Goal: Information Seeking & Learning: Find specific page/section

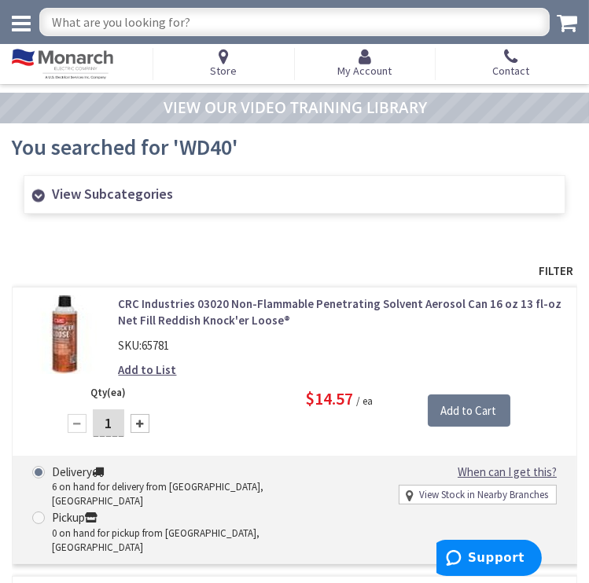
click at [18, 30] on icon at bounding box center [21, 24] width 19 height 22
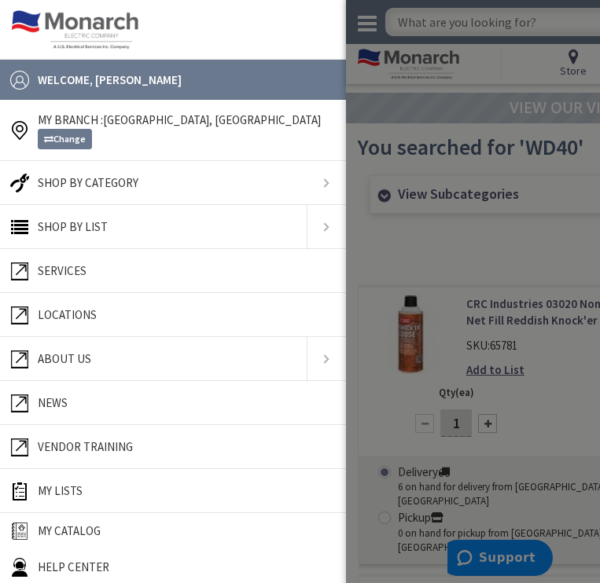
click at [83, 179] on link at bounding box center [173, 183] width 346 height 44
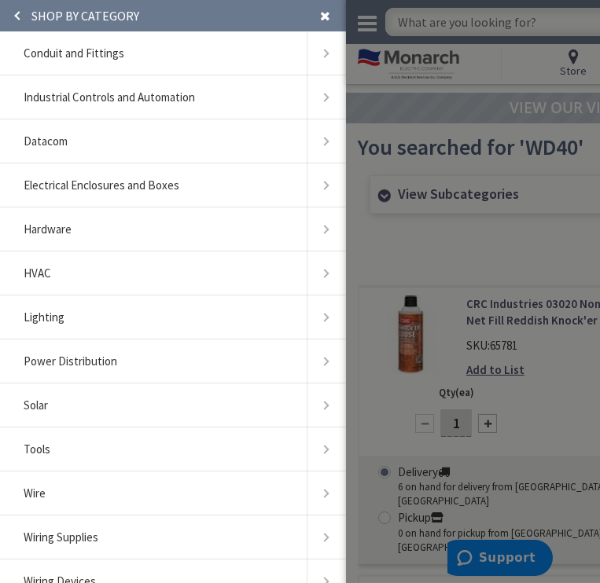
click at [90, 60] on span "Conduit and Fittings" at bounding box center [74, 53] width 101 height 15
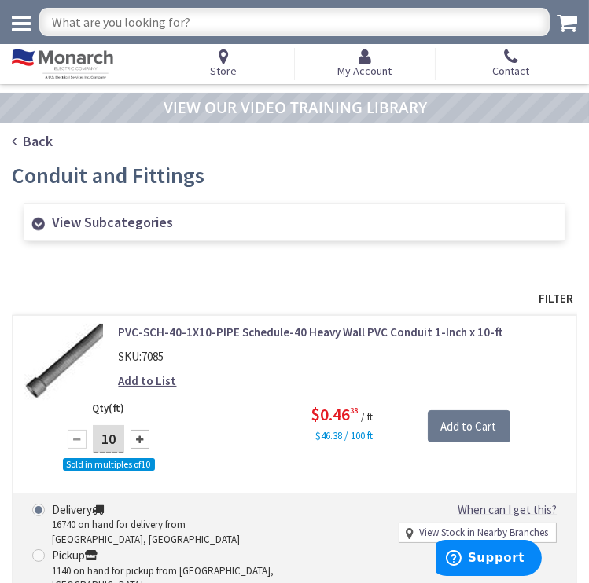
type input "[STREET_ADDRESS]"
click at [251, 22] on input "text" at bounding box center [294, 22] width 510 height 28
type input "rr20"
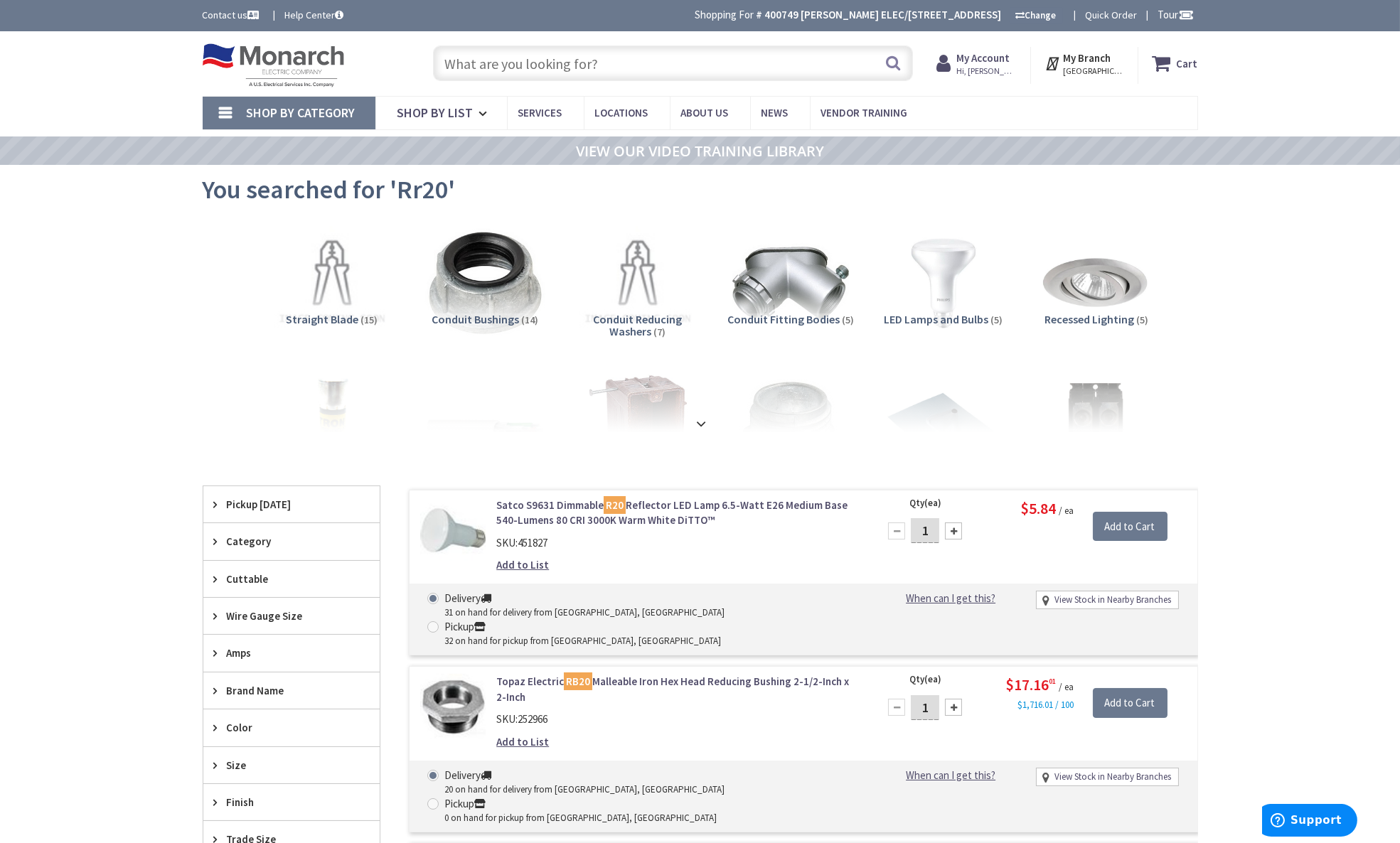
click at [435, 295] on img at bounding box center [484, 283] width 129 height 128
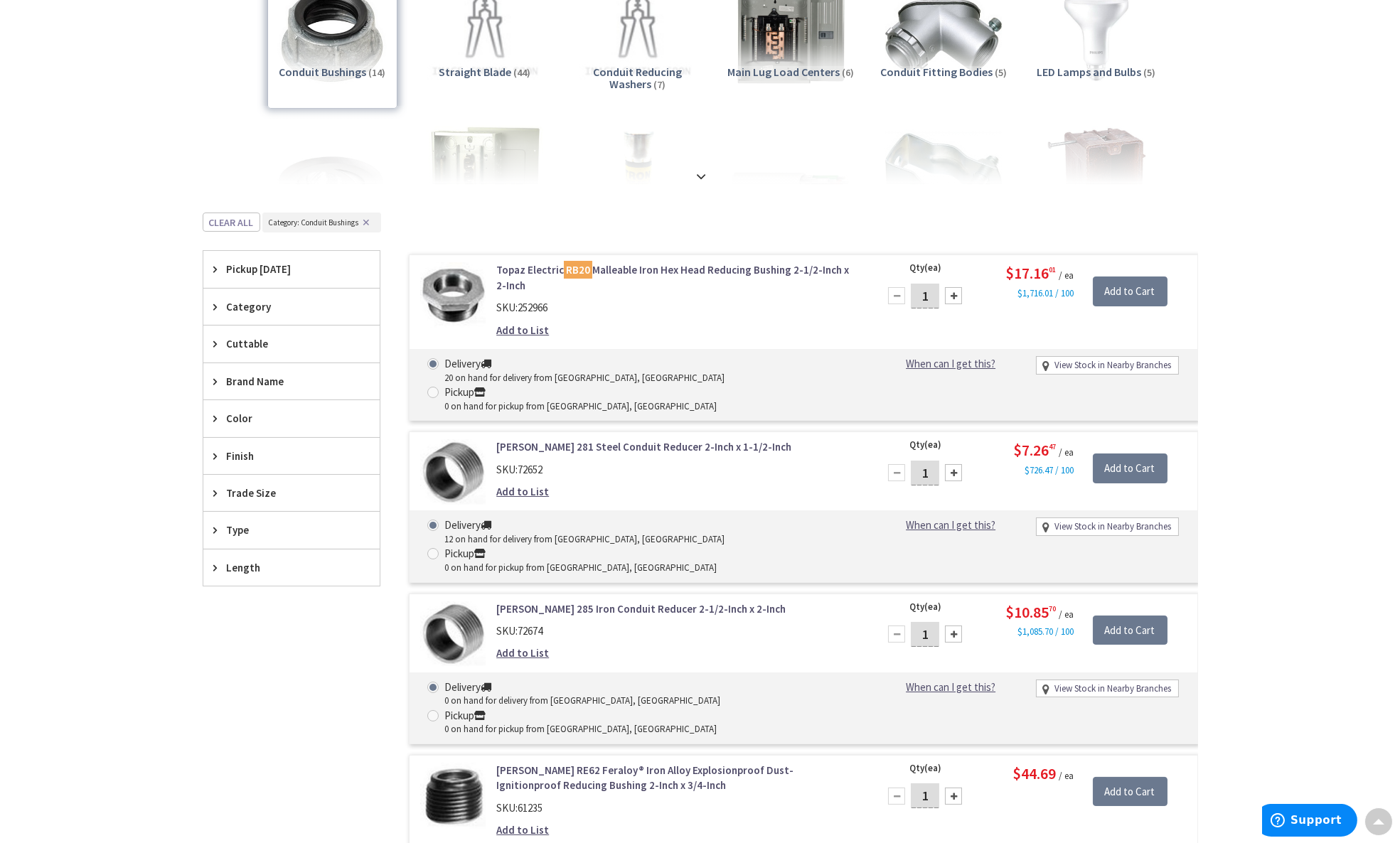
scroll to position [200, 0]
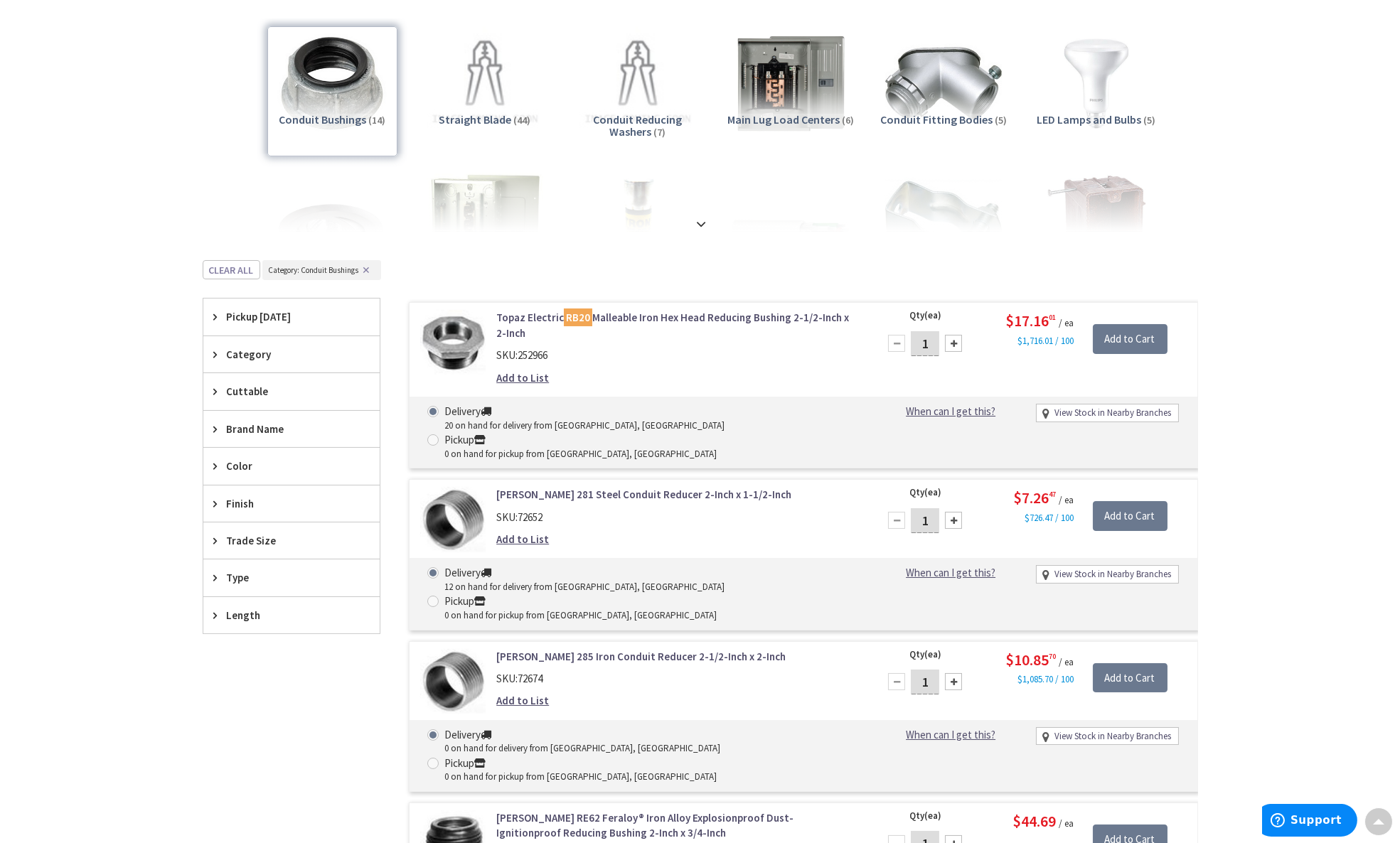
click at [292, 360] on div "Category" at bounding box center [291, 355] width 176 height 36
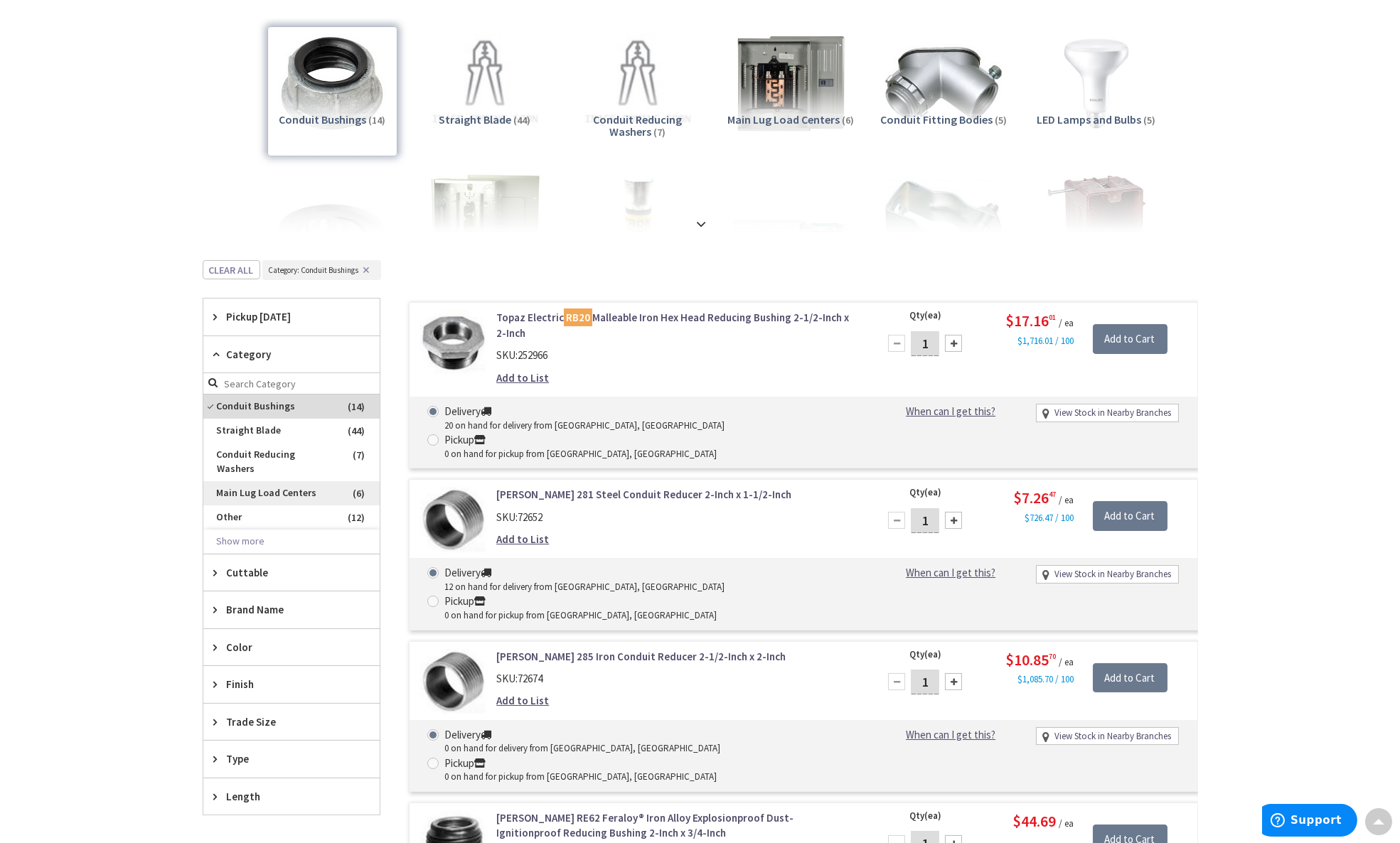
click at [253, 481] on span "Main Lug Load Centers" at bounding box center [291, 493] width 176 height 24
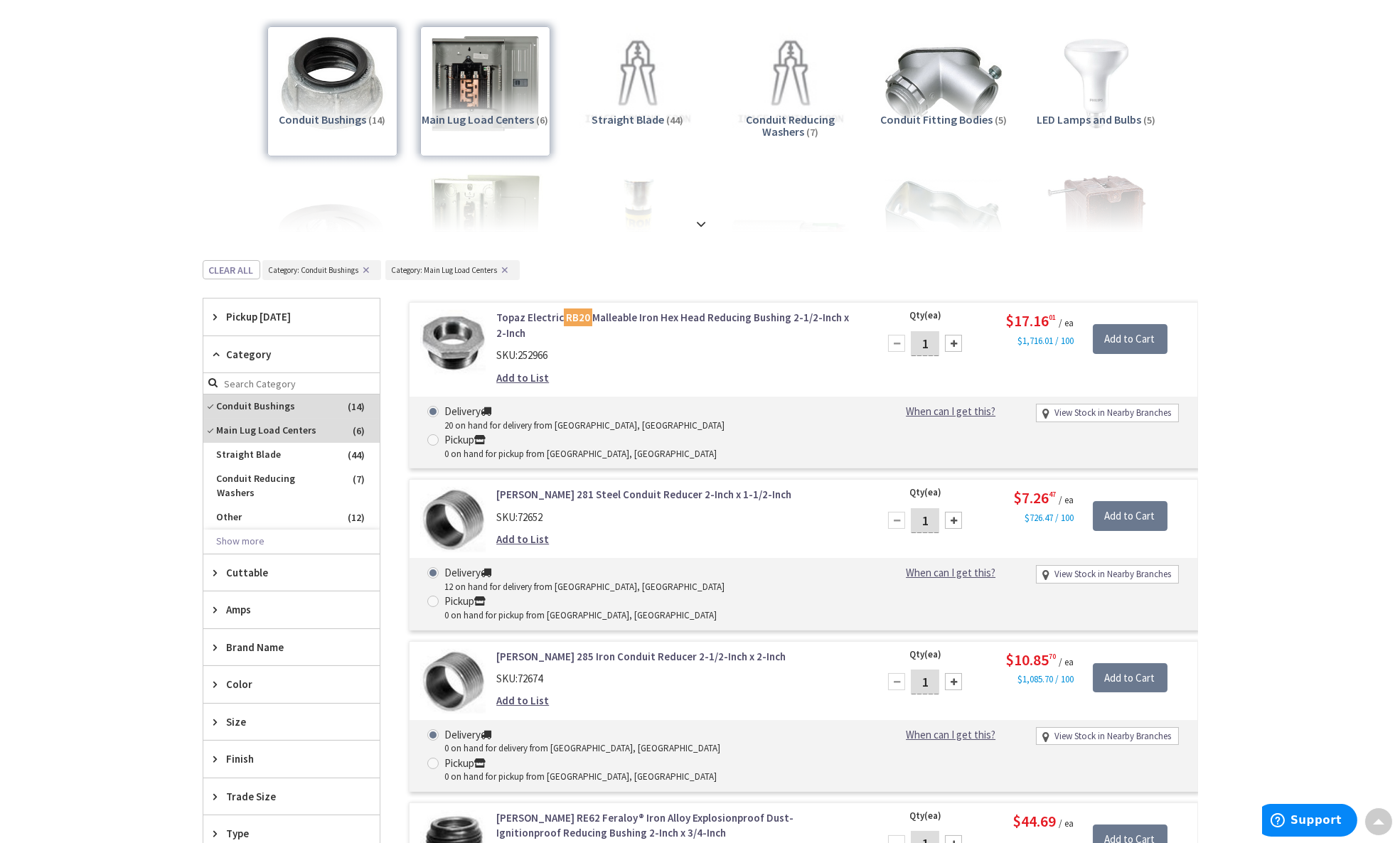
click at [455, 101] on div "Main Lug Load Centers (6)" at bounding box center [485, 91] width 130 height 130
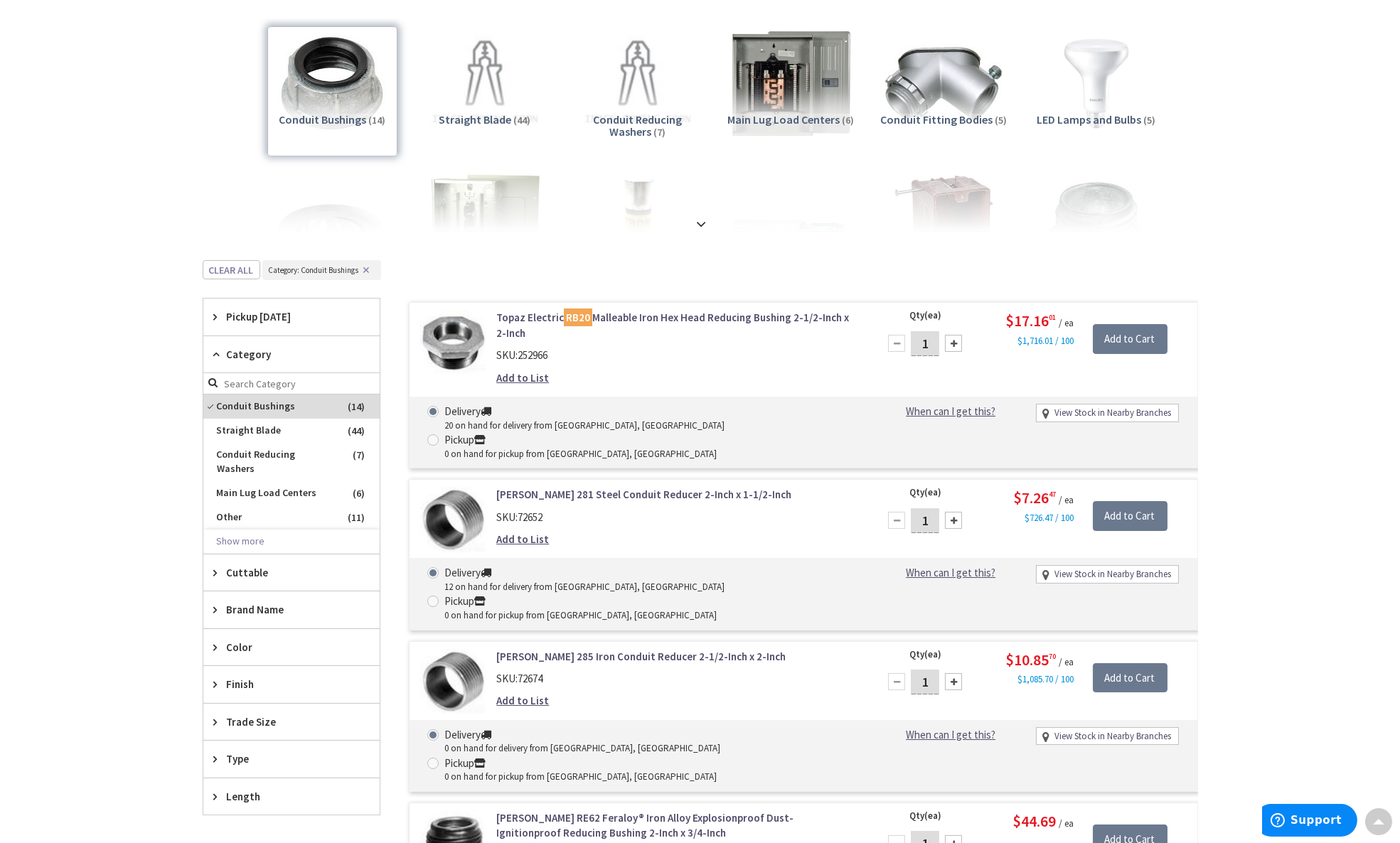
click at [532, 108] on img at bounding box center [790, 83] width 129 height 128
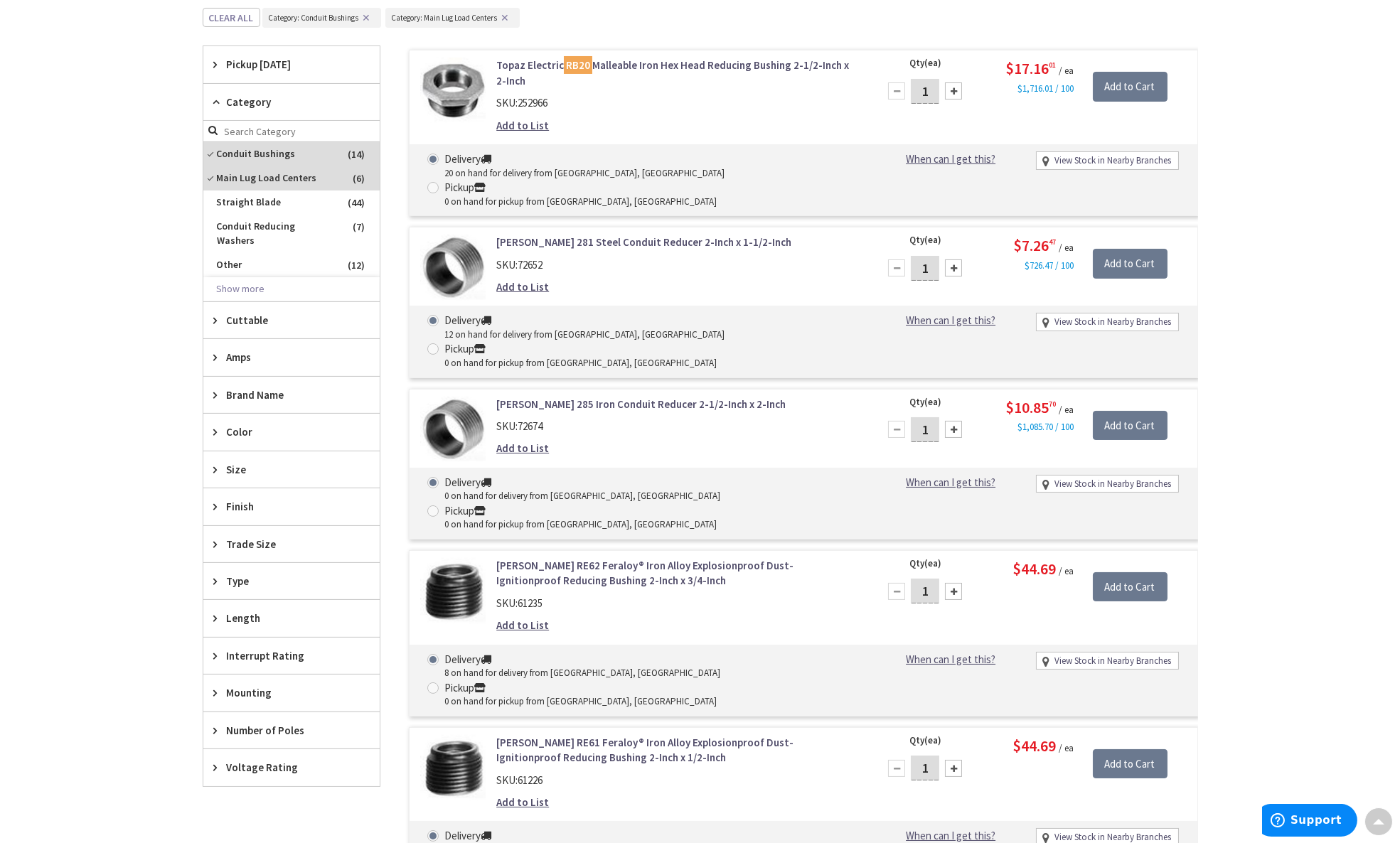
scroll to position [459, 0]
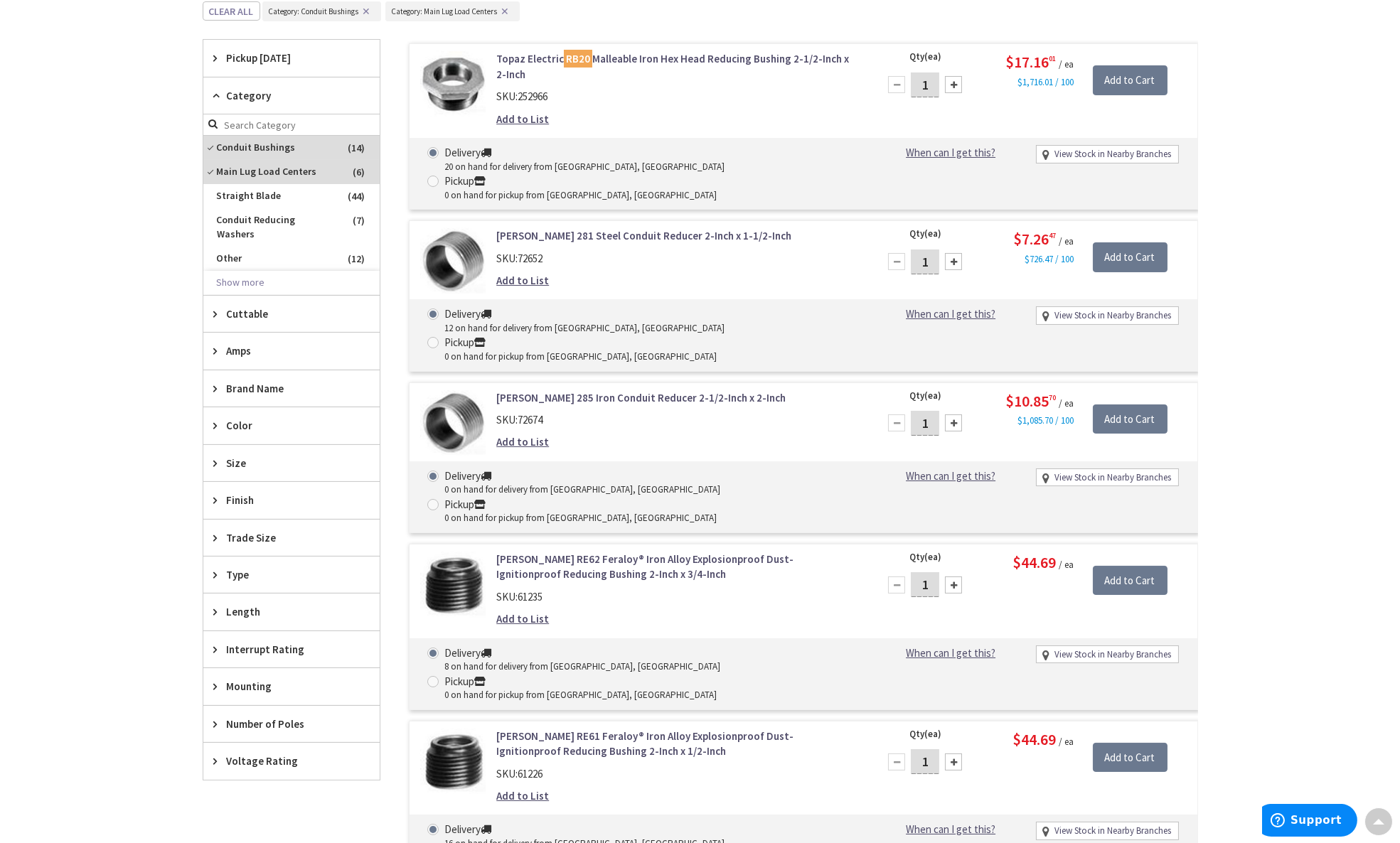
click at [264, 342] on div "Amps" at bounding box center [291, 351] width 176 height 36
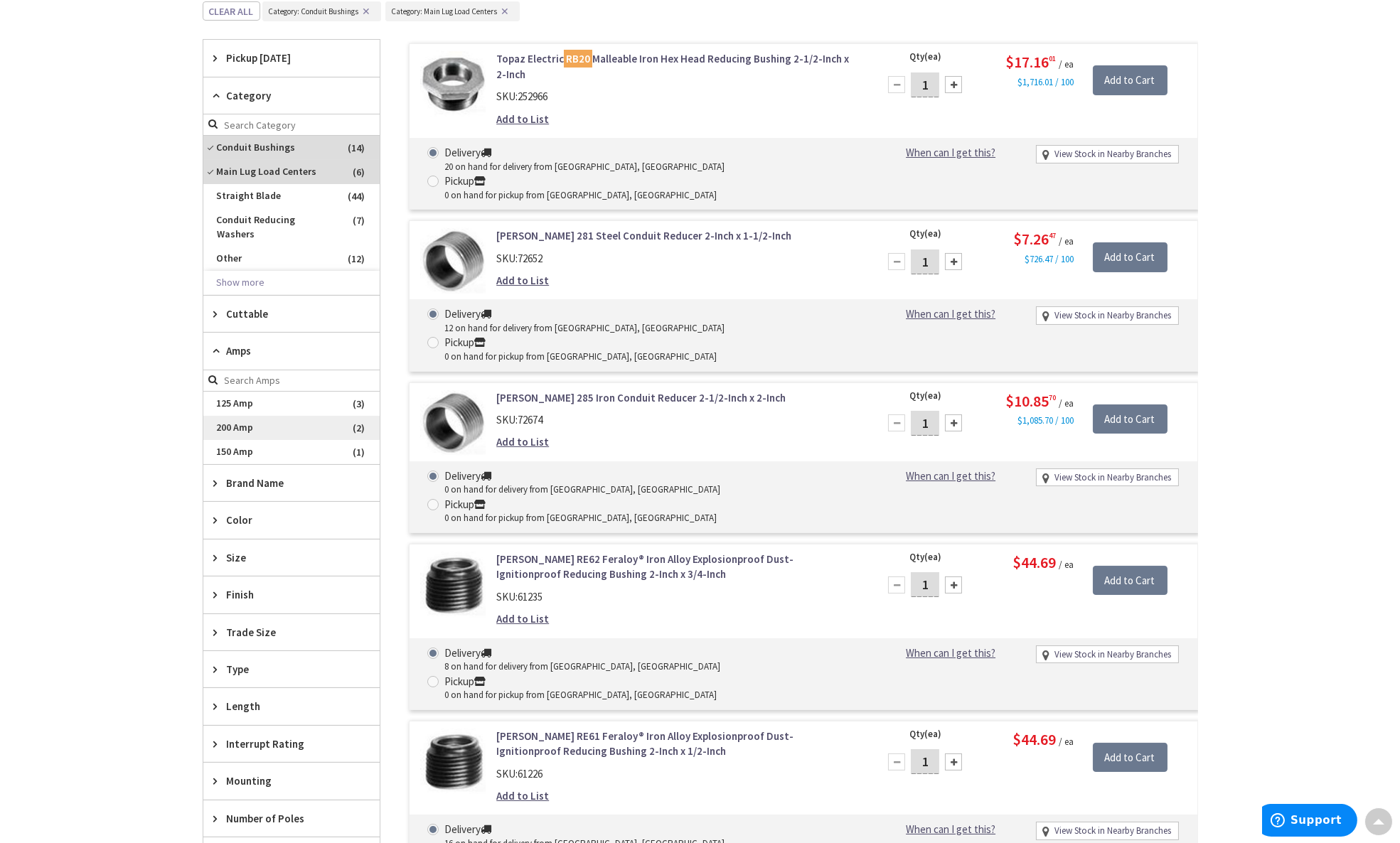
click at [262, 416] on span "200 Amp" at bounding box center [291, 428] width 176 height 24
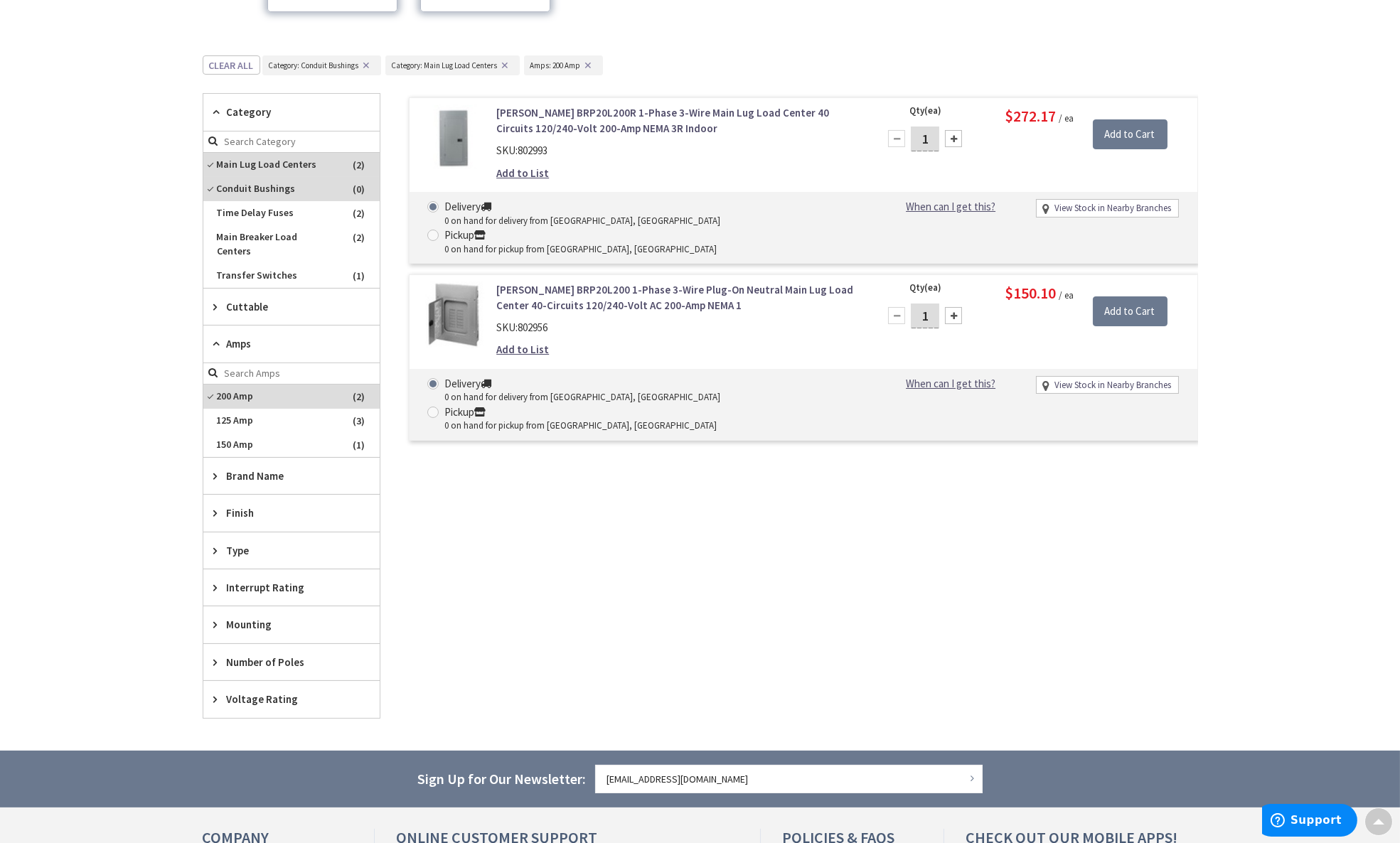
scroll to position [269, 0]
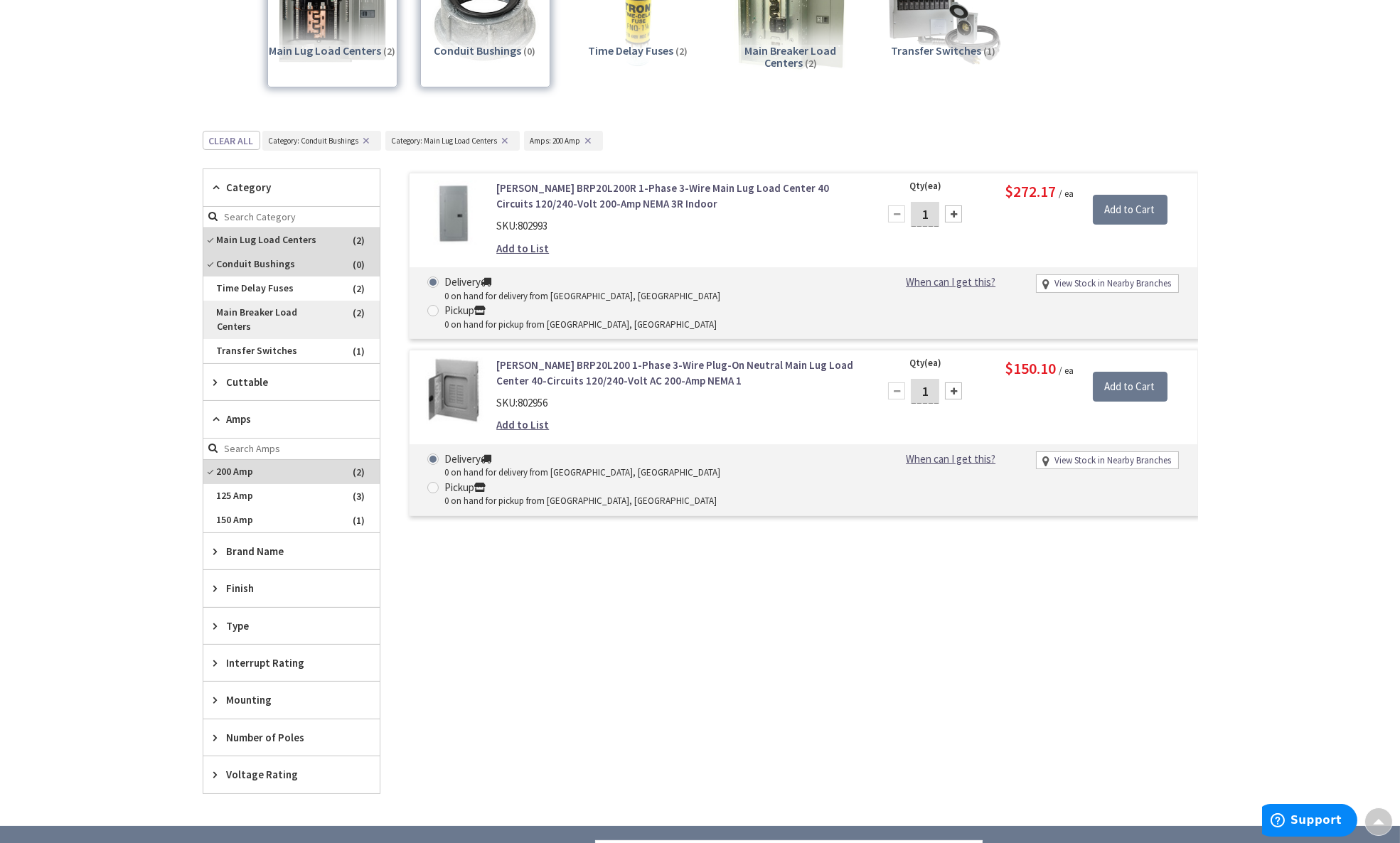
click at [304, 315] on span "Main Breaker Load Centers" at bounding box center [291, 319] width 176 height 38
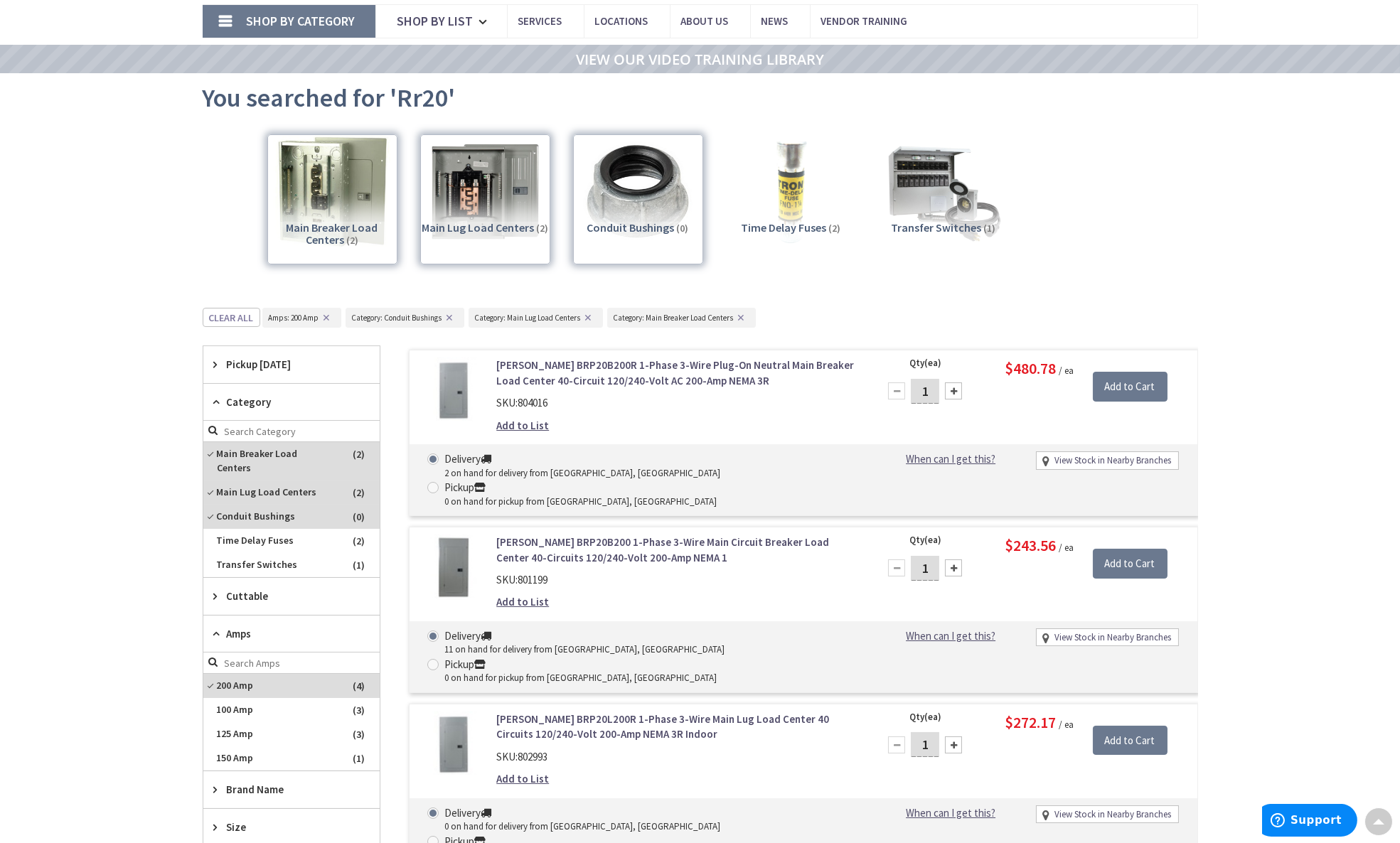
scroll to position [75, 0]
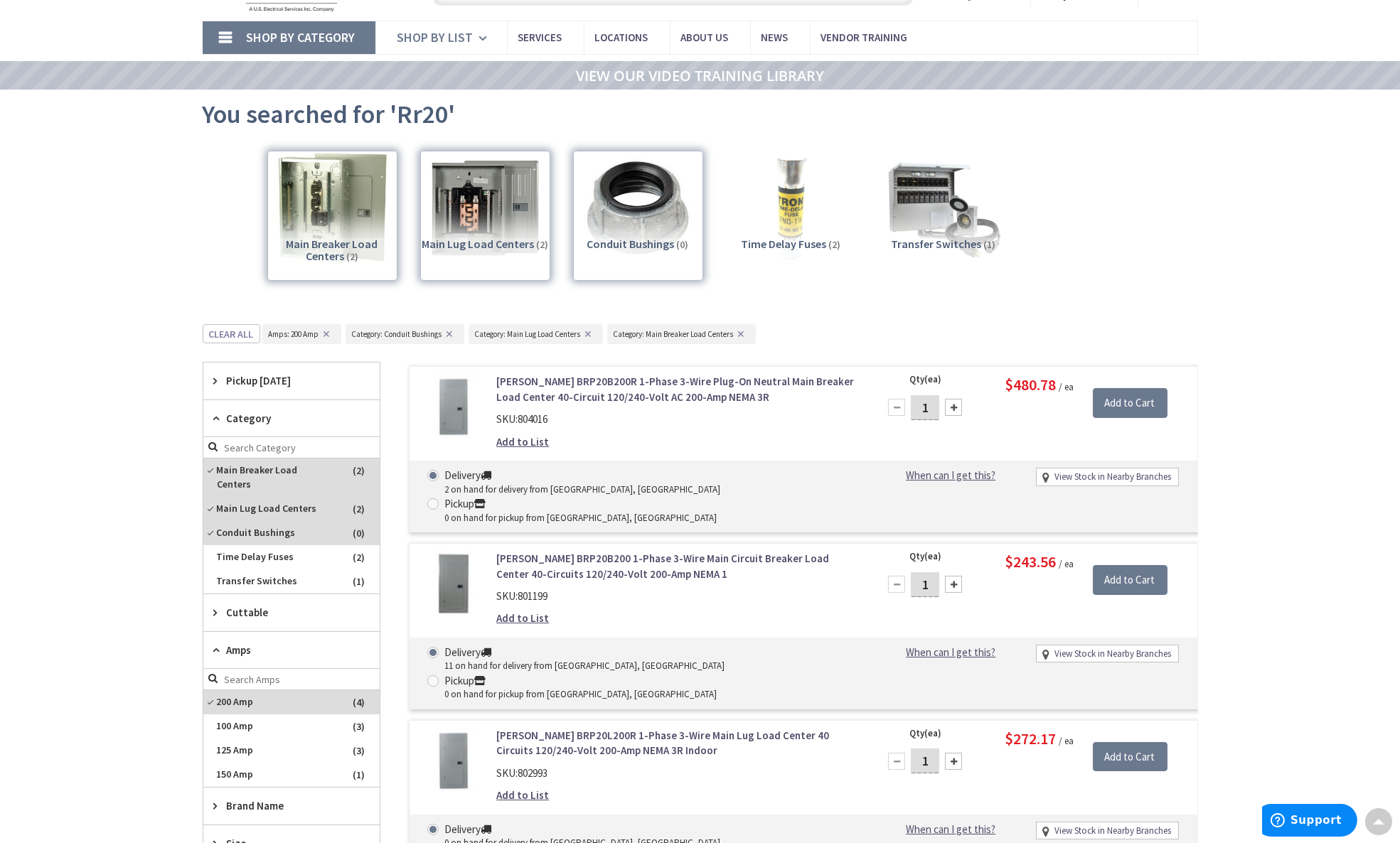
click at [453, 38] on span "Shop By List" at bounding box center [435, 37] width 76 height 16
click at [443, 35] on span "Shop By List" at bounding box center [435, 37] width 76 height 16
click at [446, 32] on span "Shop By List" at bounding box center [435, 37] width 76 height 16
click at [431, 34] on span "Shop By List" at bounding box center [435, 37] width 76 height 16
click at [436, 32] on span "Shop By List" at bounding box center [435, 37] width 76 height 16
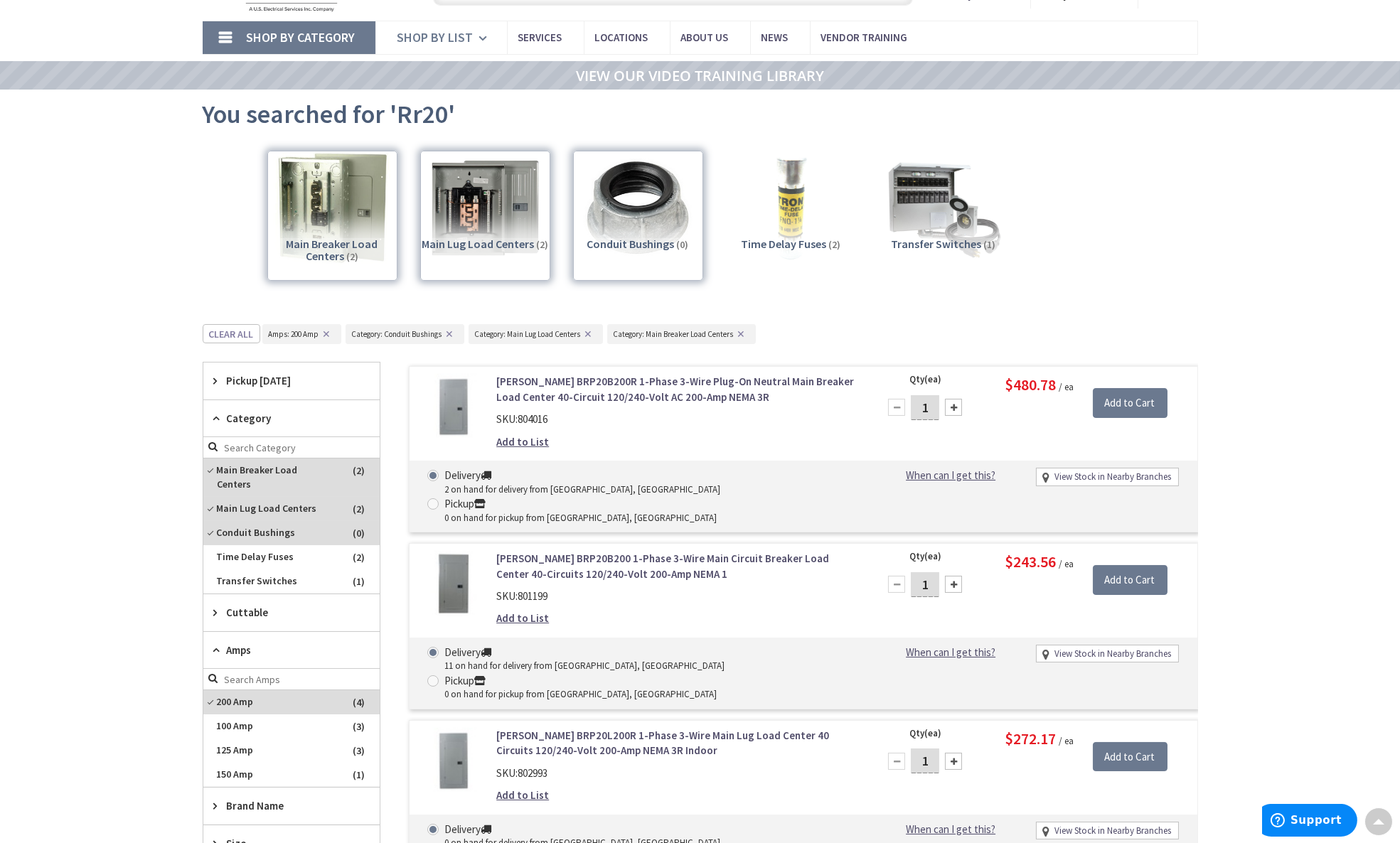
click at [440, 36] on span "Shop By List" at bounding box center [435, 37] width 76 height 16
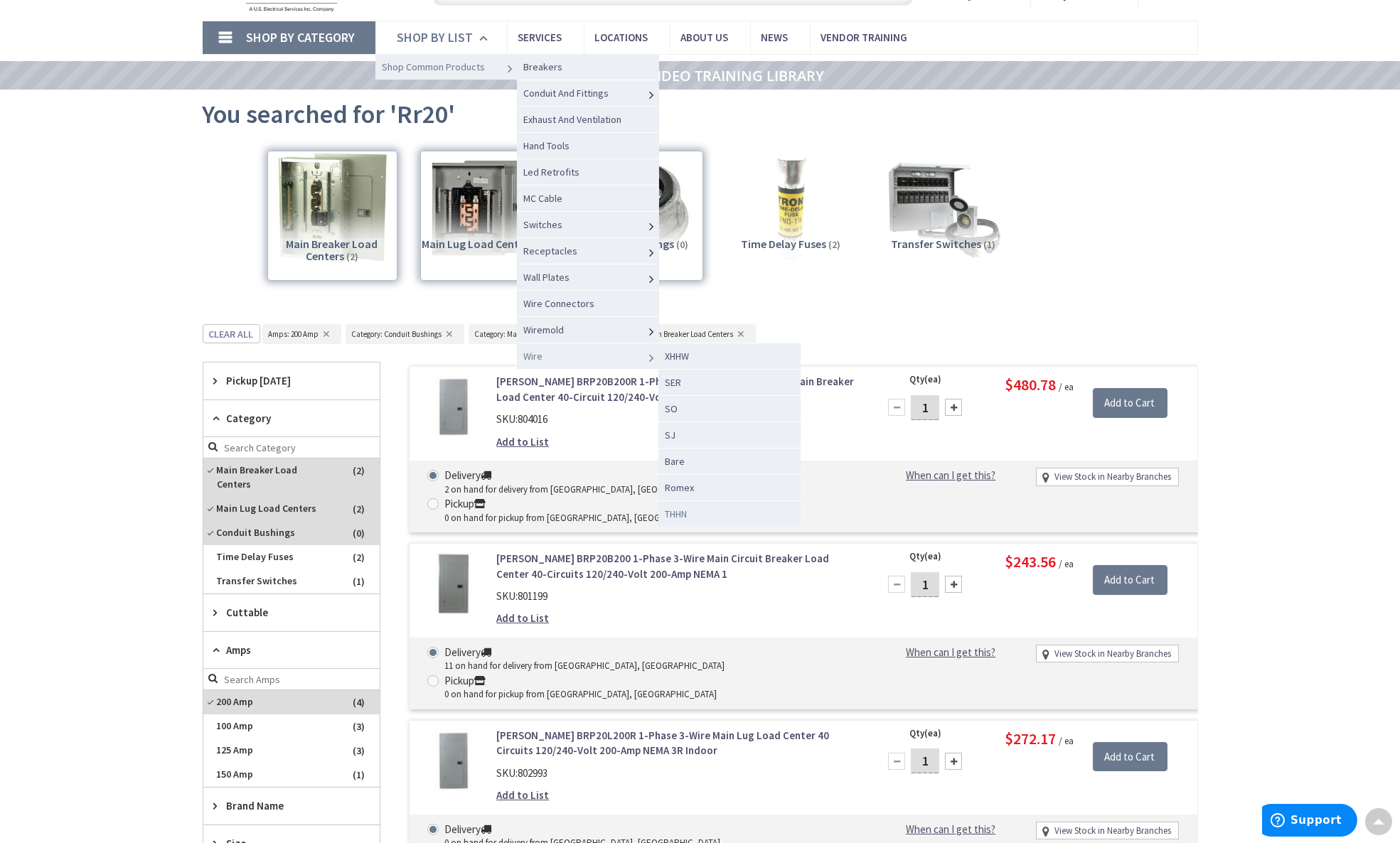
click at [532, 507] on span "THHN" at bounding box center [676, 514] width 22 height 13
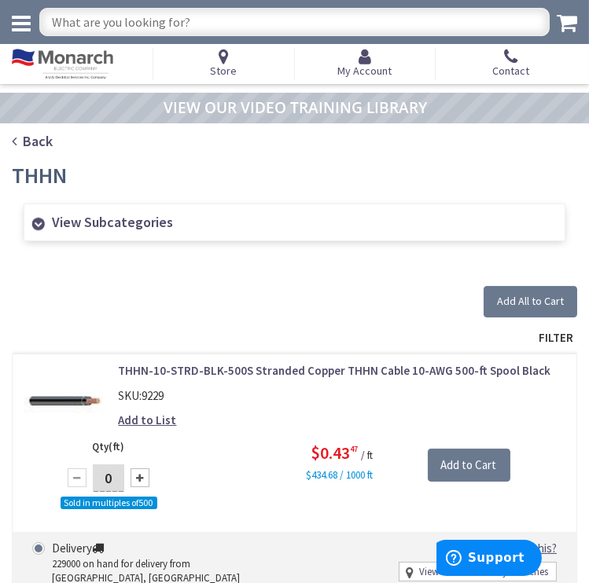
click at [205, 20] on input "text" at bounding box center [294, 22] width 510 height 28
type input "blank labels"
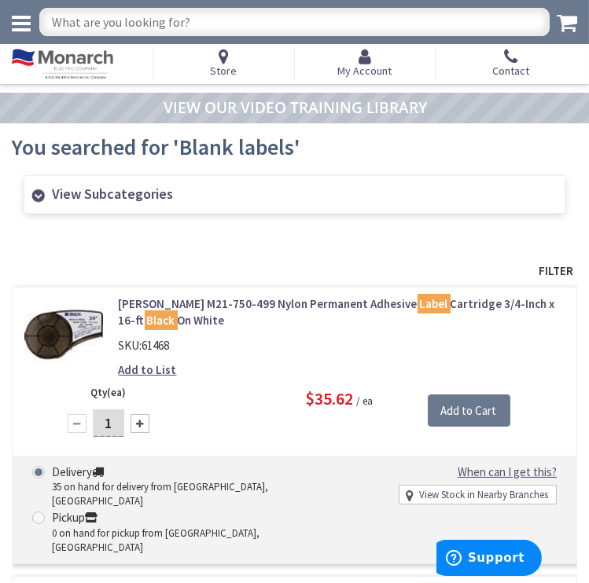
click at [205, 17] on input "text" at bounding box center [294, 22] width 510 height 28
type input "label"
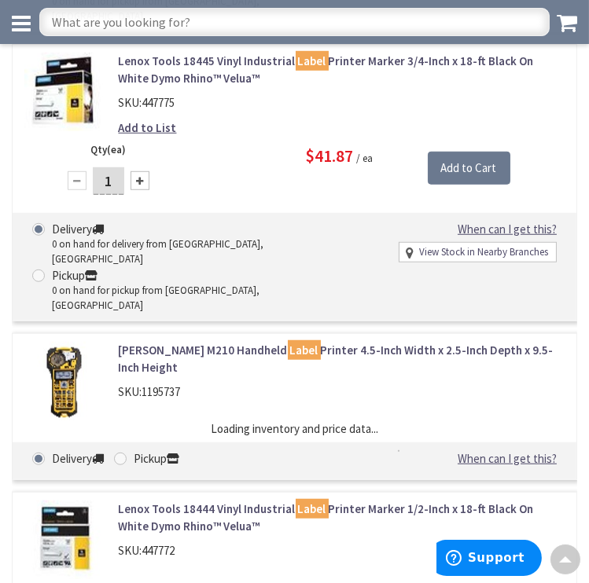
scroll to position [1571, 0]
